Goal: Information Seeking & Learning: Understand process/instructions

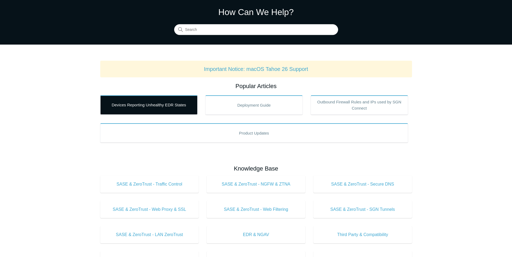
scroll to position [81, 0]
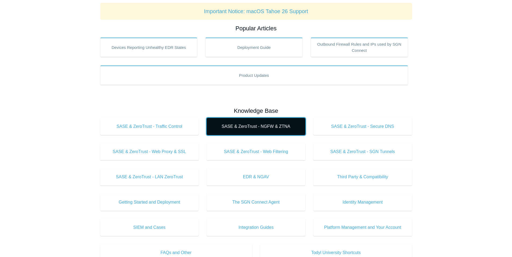
click at [255, 128] on span "SASE & ZeroTrust - NGFW & ZTNA" at bounding box center [256, 126] width 83 height 6
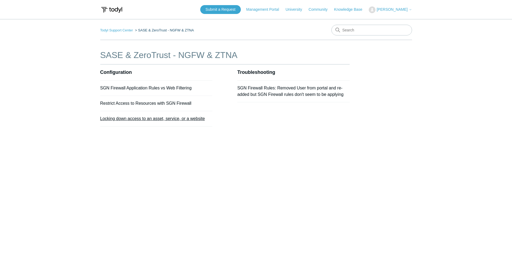
click at [143, 119] on link "Locking down access to an asset, service, or a website" at bounding box center [152, 118] width 105 height 5
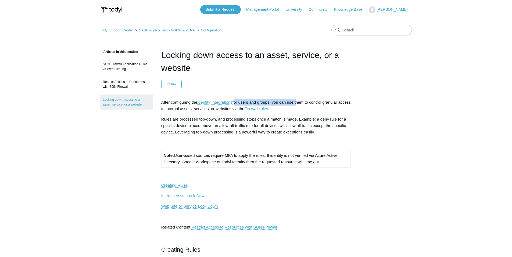
drag, startPoint x: 235, startPoint y: 102, endPoint x: 299, endPoint y: 102, distance: 63.4
click at [299, 102] on p "After configuring the Identity Integrations for users and groups, you can use t…" at bounding box center [256, 105] width 190 height 13
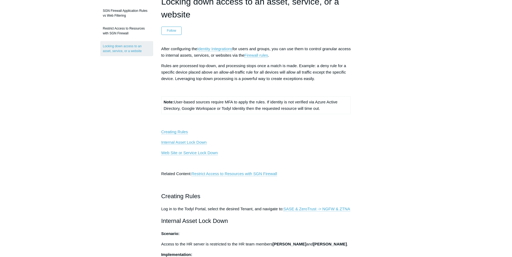
scroll to position [54, 0]
drag, startPoint x: 177, startPoint y: 101, endPoint x: 208, endPoint y: 101, distance: 30.1
click at [208, 101] on td "Note: User-based sources require MFA to apply the rules. If identity is not ver…" at bounding box center [256, 104] width 190 height 17
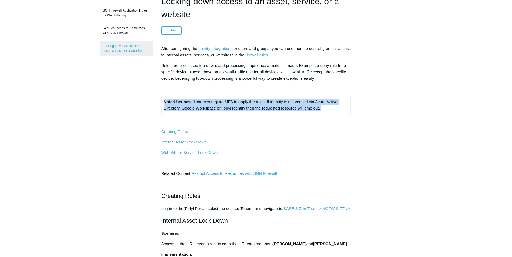
click at [208, 101] on td "Note: User-based sources require MFA to apply the rules. If identity is not ver…" at bounding box center [256, 104] width 190 height 17
click at [208, 102] on td "Note: User-based sources require MFA to apply the rules. If identity is not ver…" at bounding box center [256, 104] width 190 height 17
click at [238, 101] on td "Note: User-based sources require MFA to apply the rules. If identity is not ver…" at bounding box center [256, 104] width 190 height 17
click at [234, 101] on td "Note: User-based sources require MFA to apply the rules. If identity is not ver…" at bounding box center [256, 104] width 190 height 17
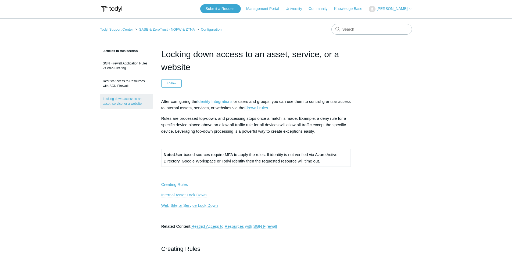
scroll to position [0, 0]
click at [272, 12] on link "Management Portal" at bounding box center [265, 10] width 38 height 6
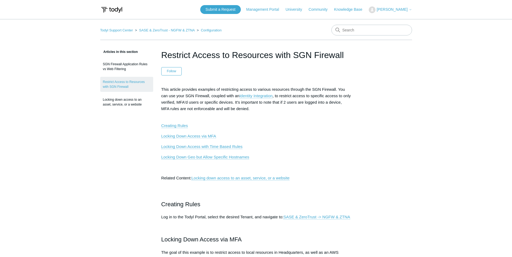
click at [189, 137] on link "Locking Down Access via MFA" at bounding box center [188, 136] width 55 height 5
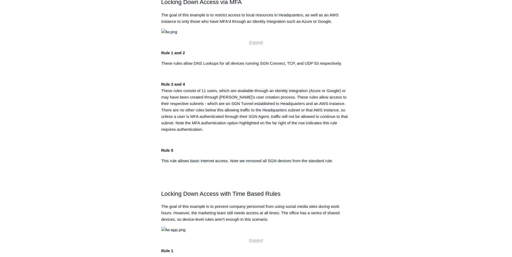
scroll to position [188, 0]
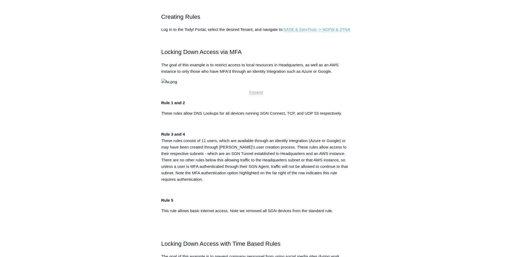
click at [177, 85] on img at bounding box center [169, 82] width 16 height 6
drag, startPoint x: 276, startPoint y: 128, endPoint x: 260, endPoint y: 156, distance: 32.7
click at [177, 85] on img at bounding box center [169, 82] width 16 height 6
click at [258, 96] on p "Expand" at bounding box center [256, 92] width 190 height 6
click at [258, 95] on span "Expand" at bounding box center [256, 92] width 14 height 5
